Goal: Task Accomplishment & Management: Use online tool/utility

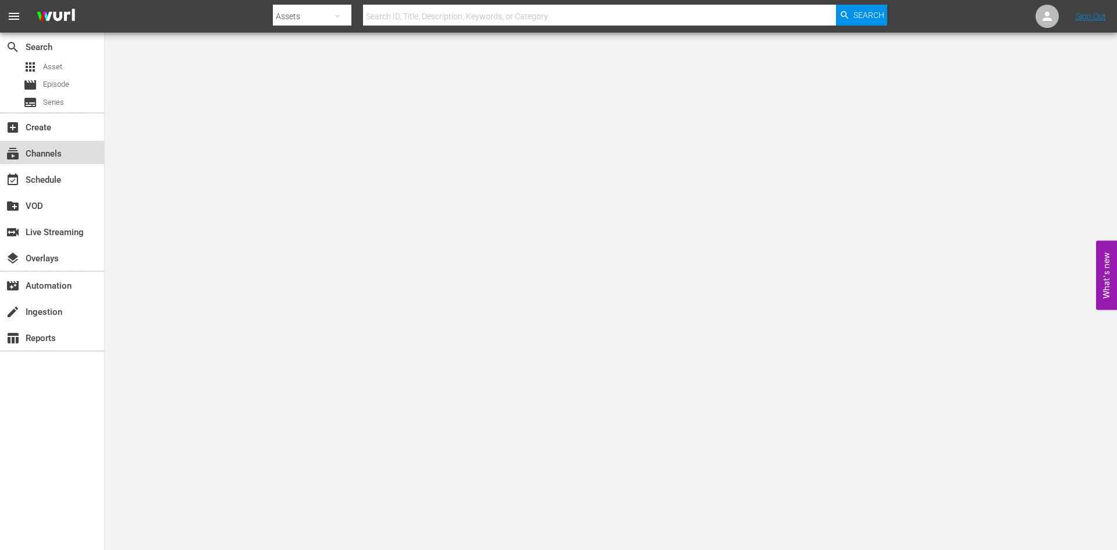
click at [72, 154] on div "subscriptions Channels" at bounding box center [52, 152] width 104 height 23
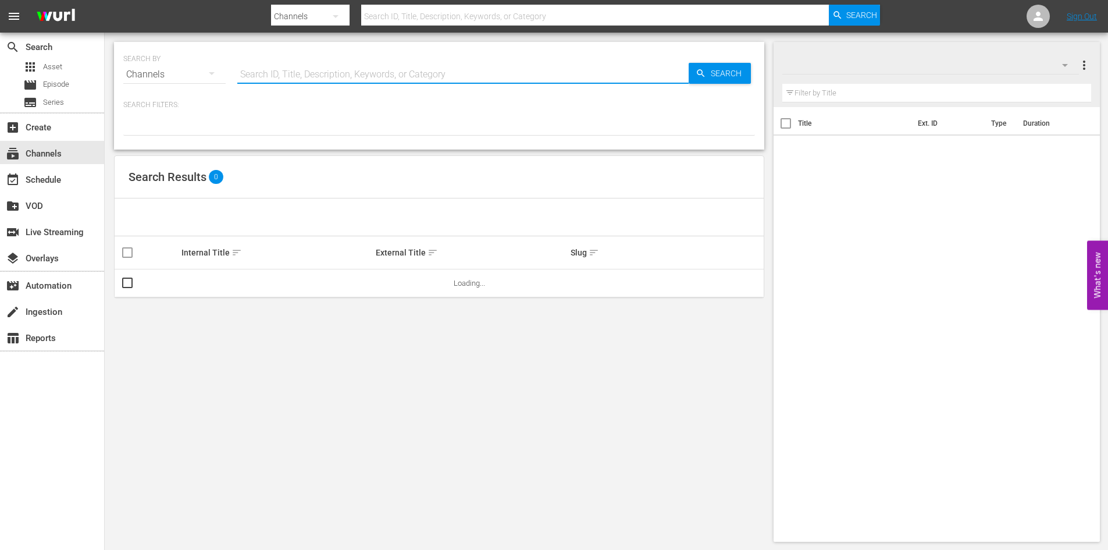
click at [302, 76] on input "text" at bounding box center [462, 74] width 451 height 28
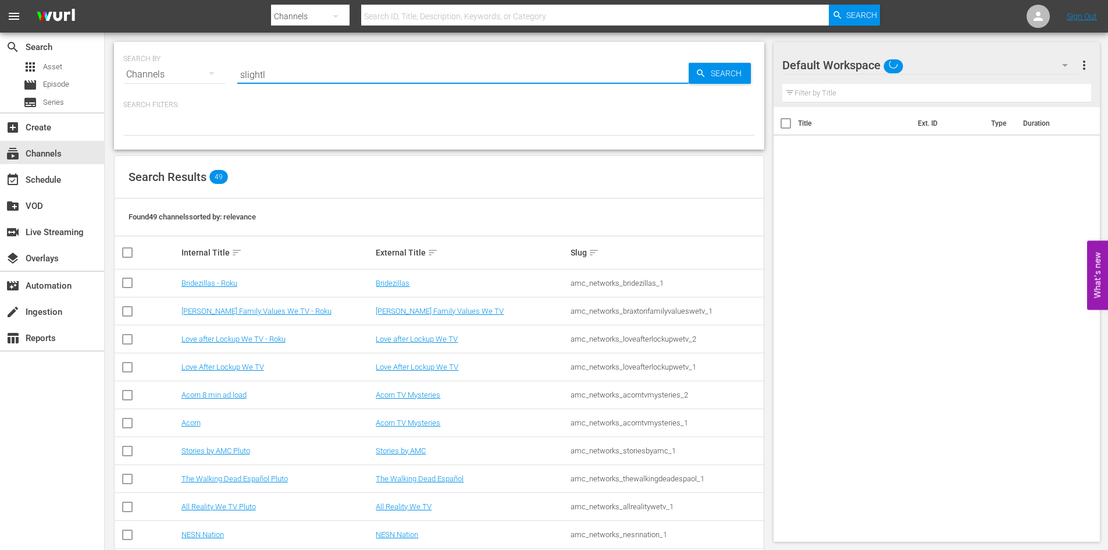
type input "slightly"
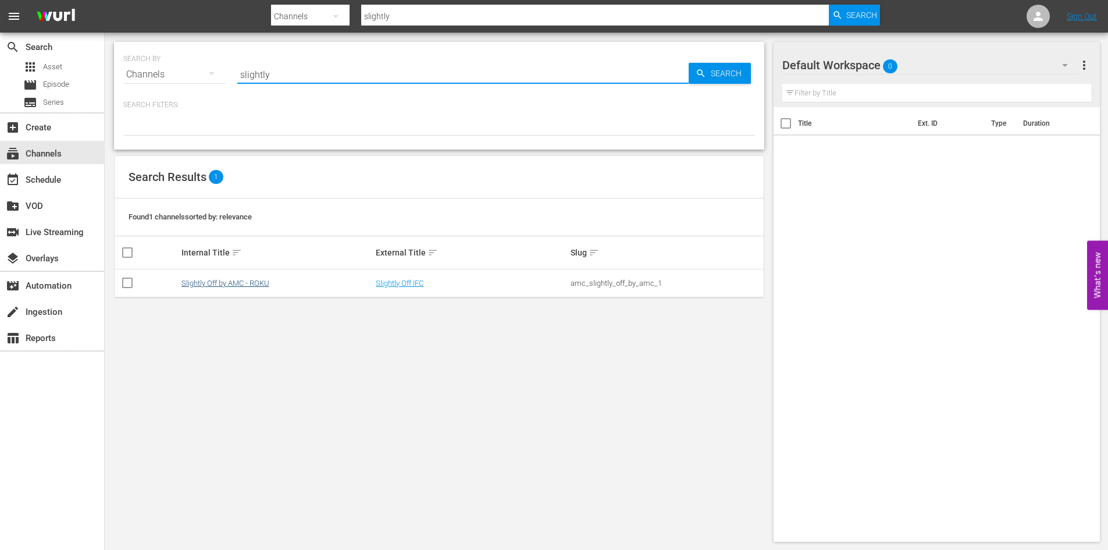
type input "slightly"
click at [258, 280] on link "Slightly Off by AMC - ROKU" at bounding box center [225, 283] width 88 height 9
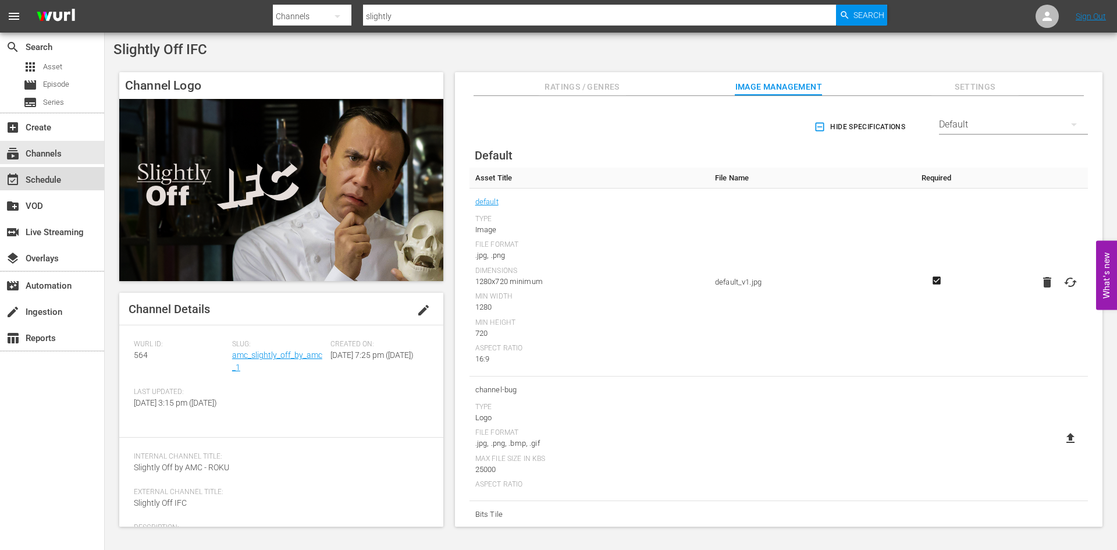
click at [28, 183] on div "event_available Schedule" at bounding box center [32, 178] width 65 height 10
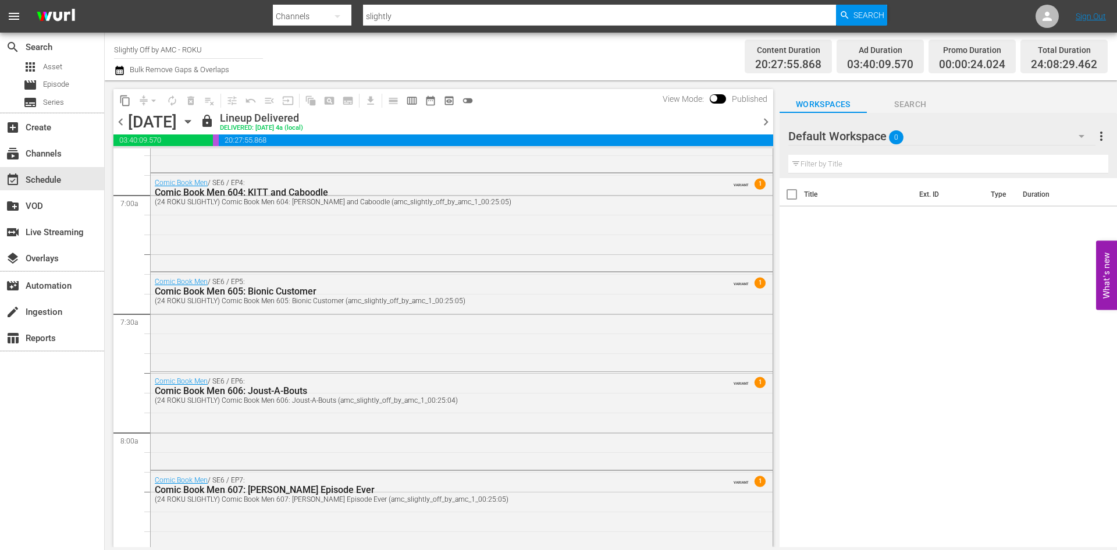
scroll to position [1615, 0]
click at [194, 119] on icon "button" at bounding box center [187, 121] width 13 height 13
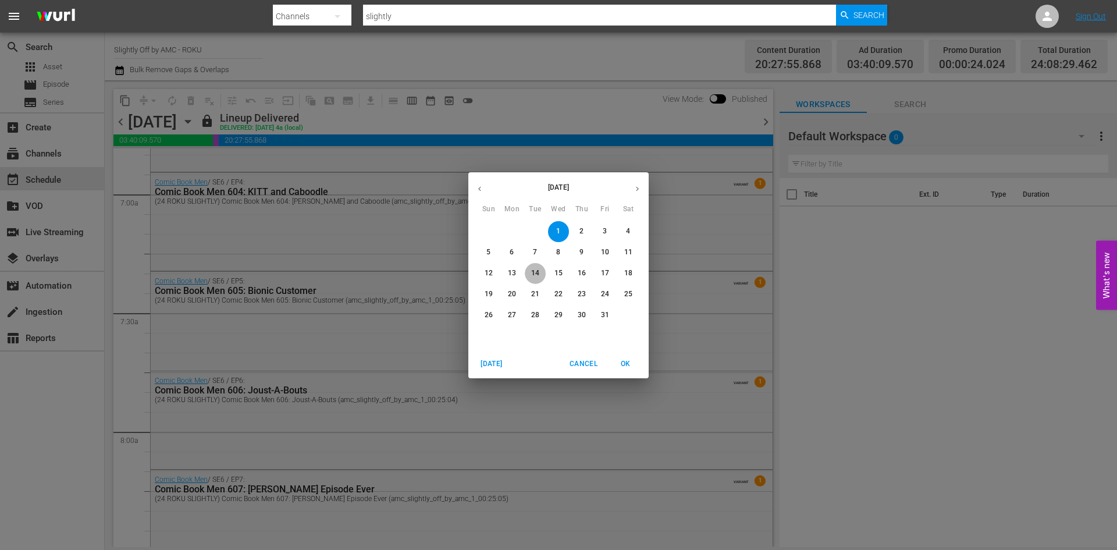
click at [534, 273] on p "14" at bounding box center [535, 273] width 8 height 10
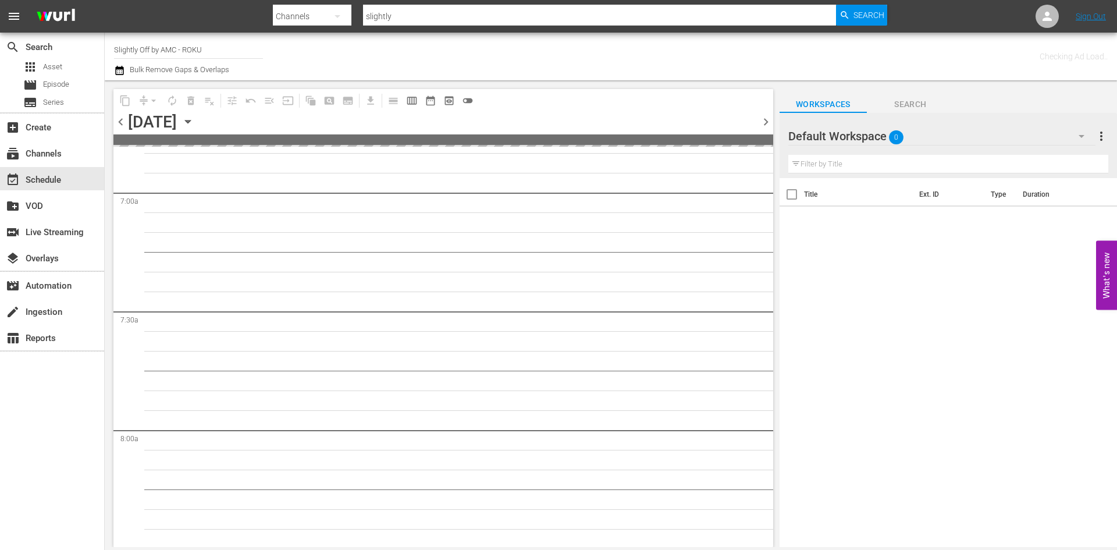
scroll to position [1813, 0]
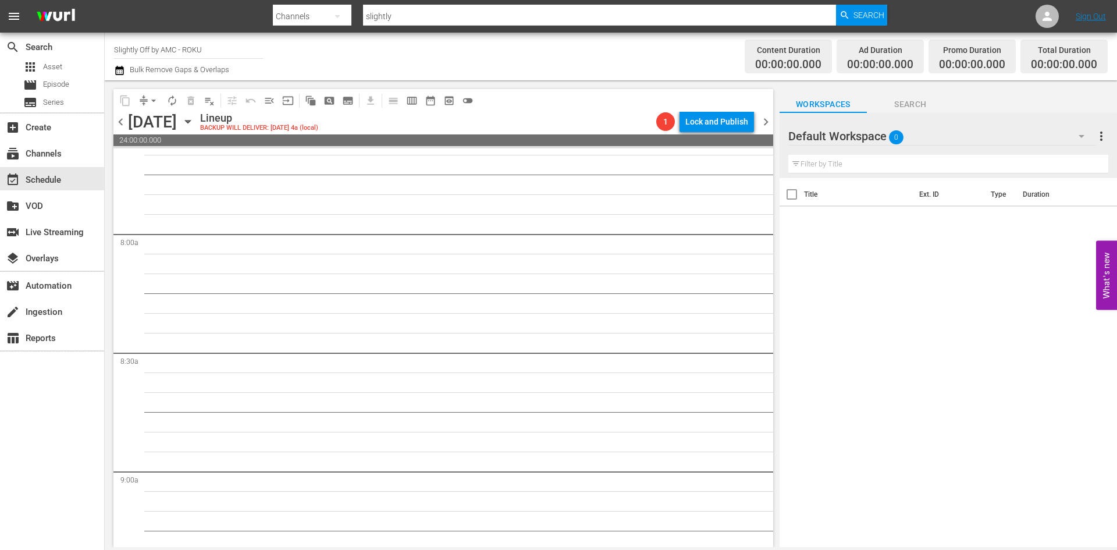
click at [190, 123] on icon "button" at bounding box center [187, 121] width 5 height 3
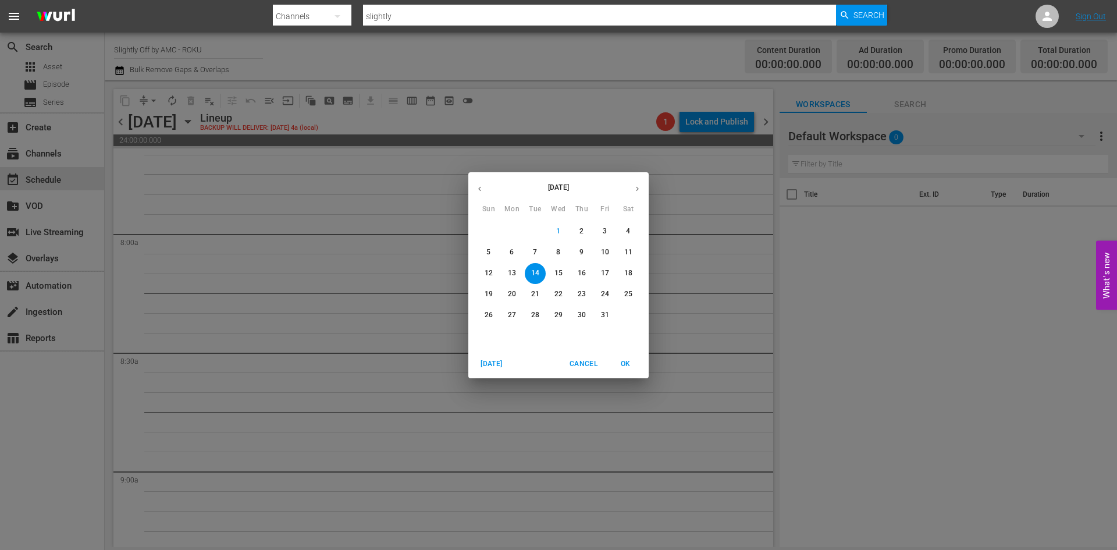
click at [492, 276] on p "12" at bounding box center [488, 273] width 8 height 10
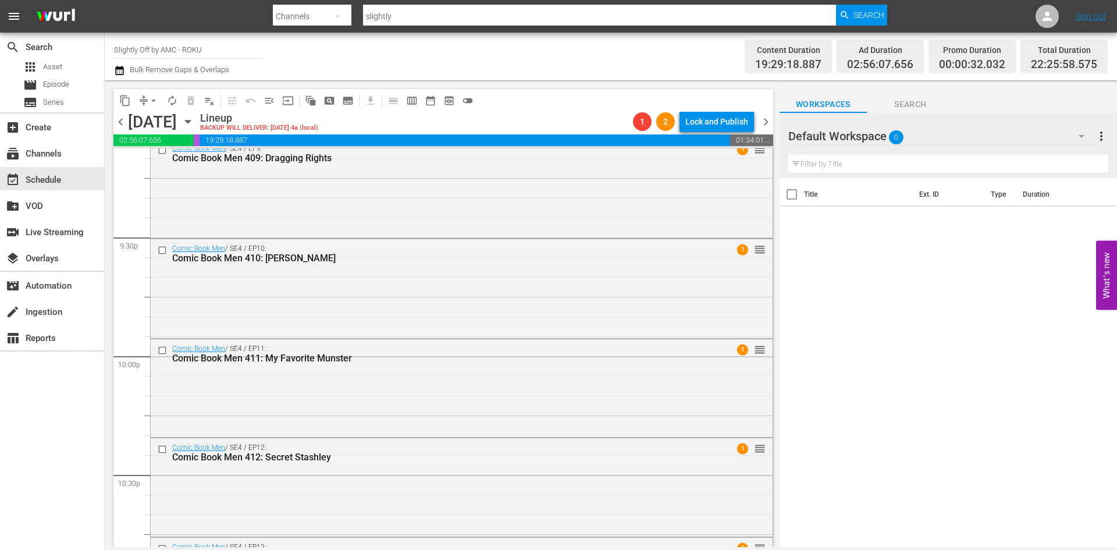
scroll to position [5297, 0]
